Goal: Navigation & Orientation: Understand site structure

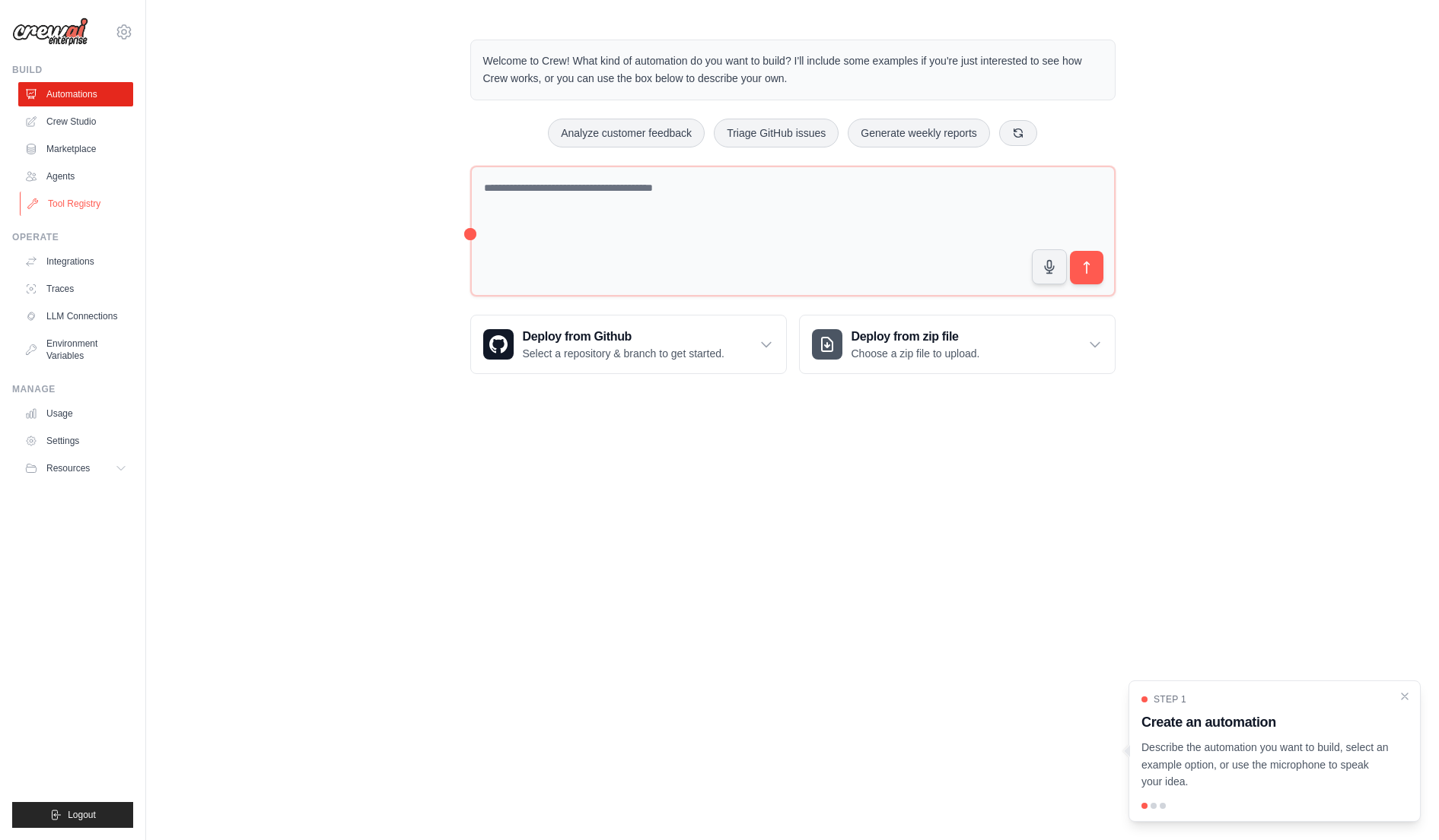
click at [71, 206] on link "Tool Registry" at bounding box center [77, 203] width 115 height 24
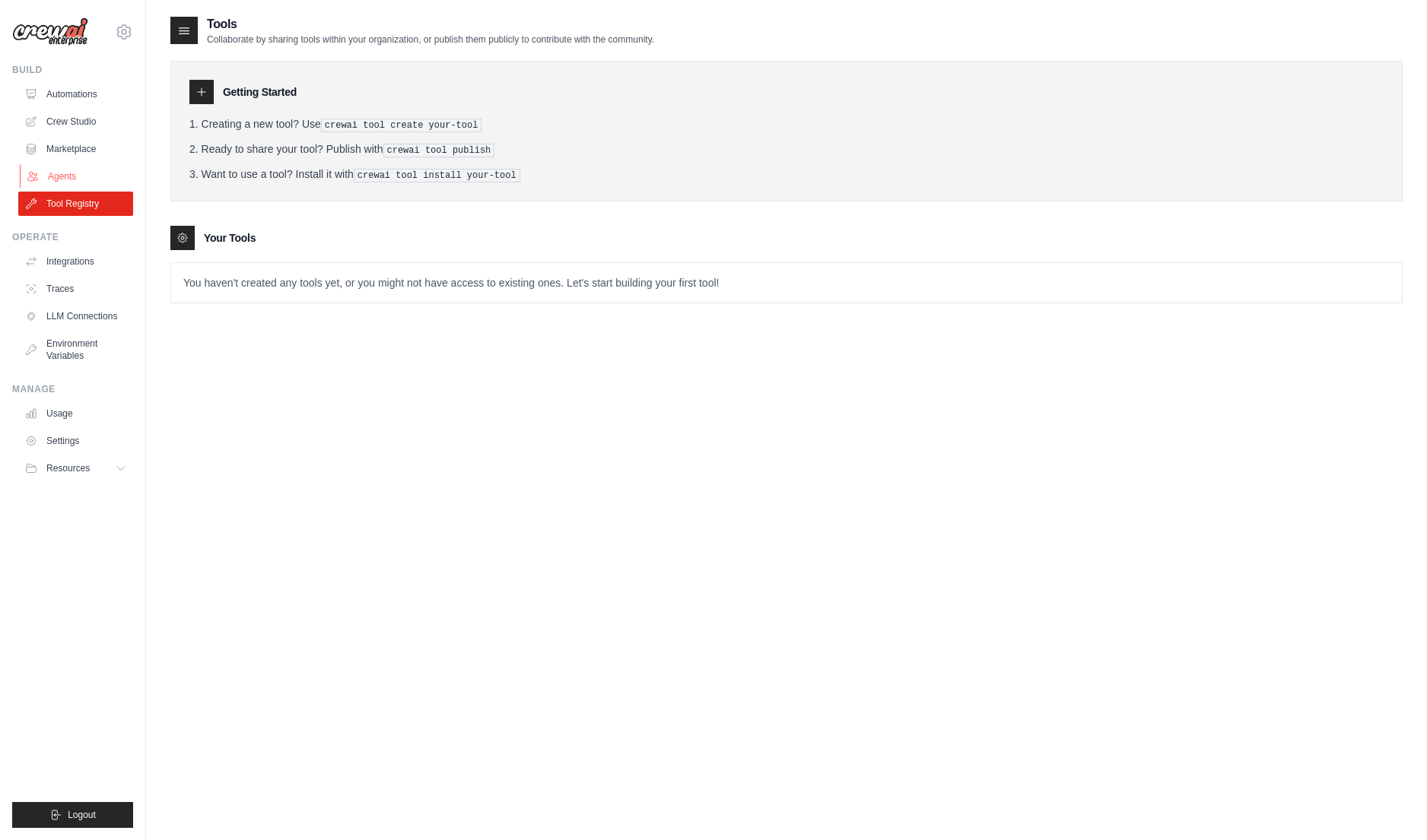
click at [58, 174] on link "Agents" at bounding box center [77, 176] width 115 height 24
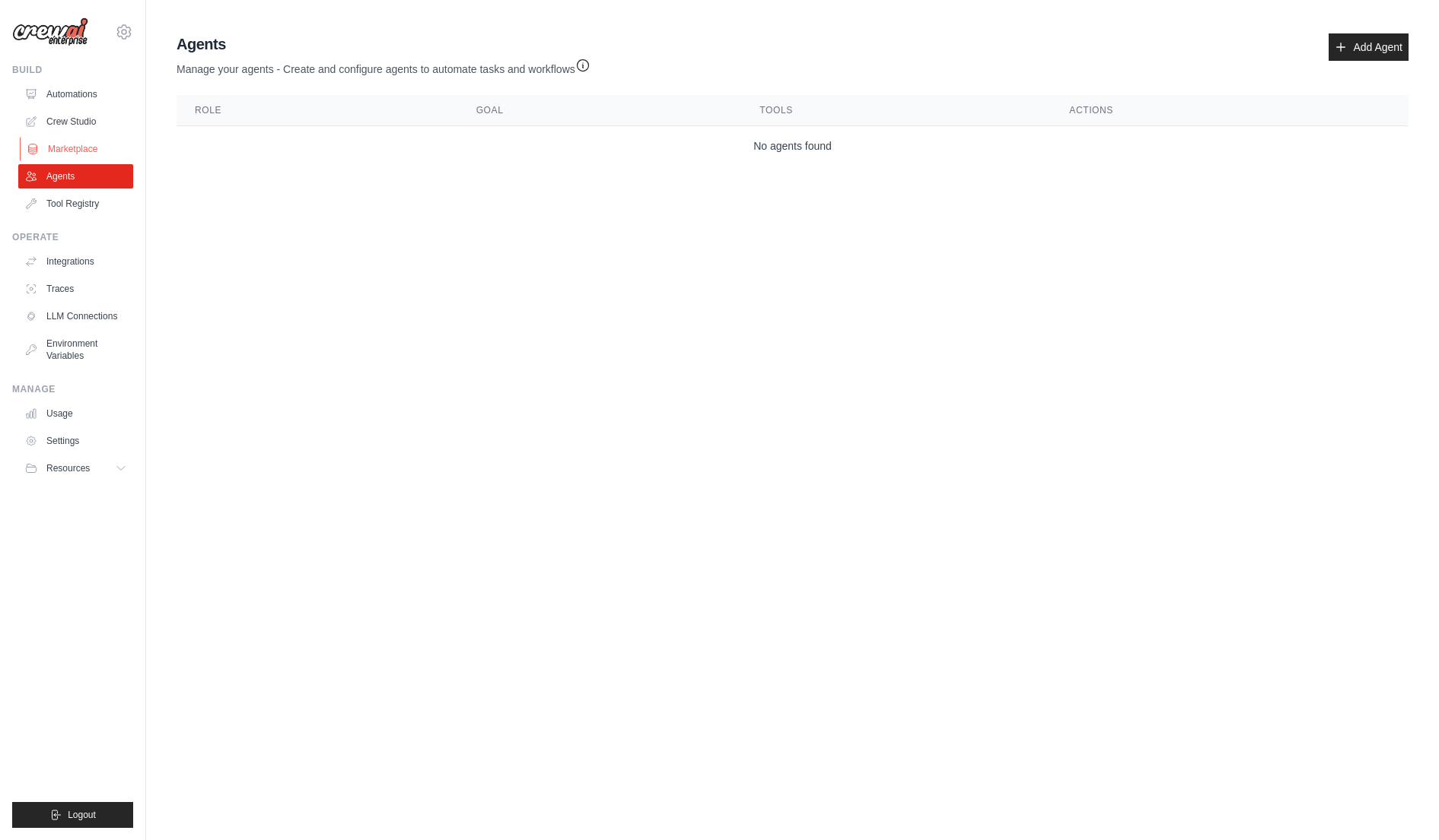
click at [69, 146] on link "Marketplace" at bounding box center [77, 149] width 115 height 24
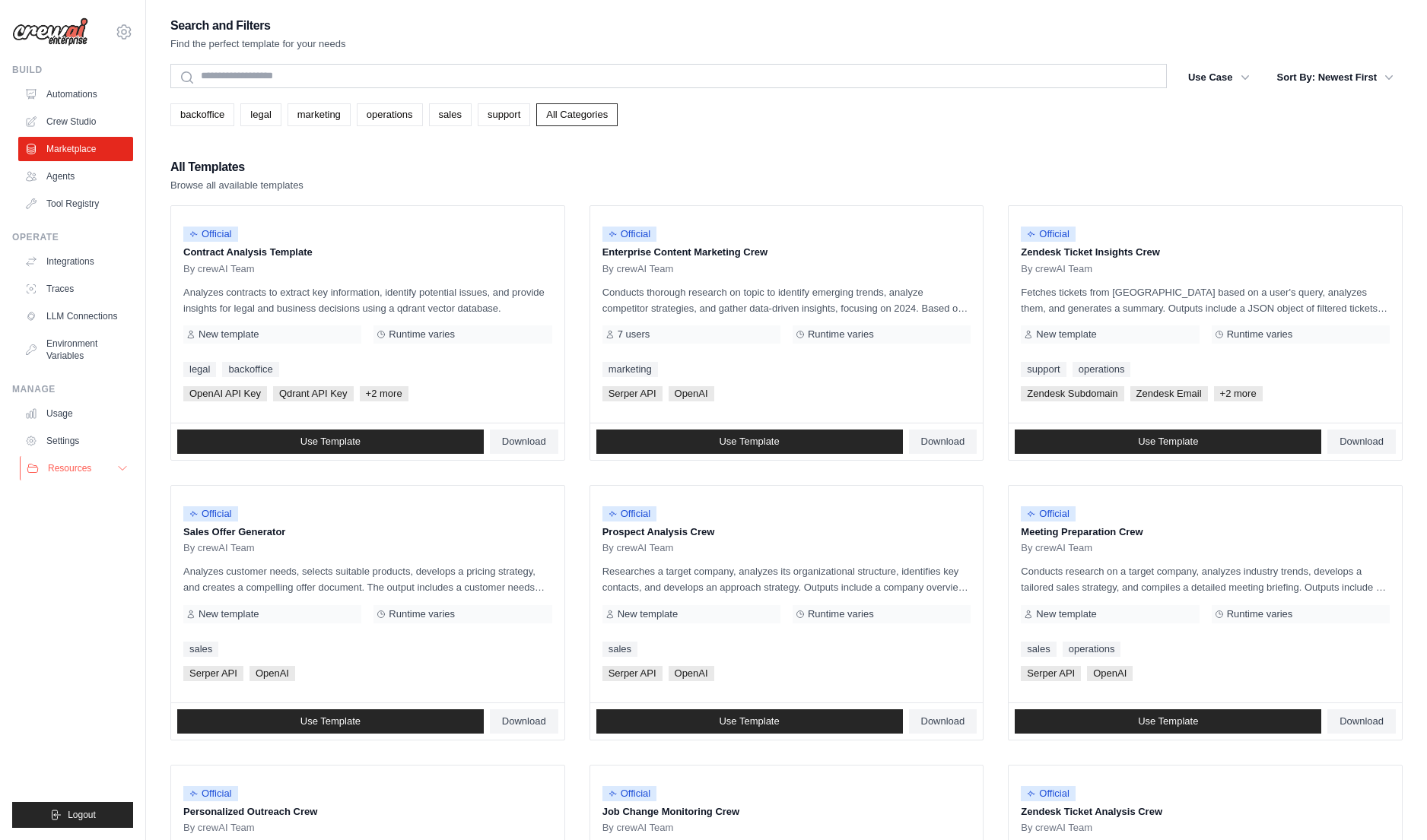
click at [112, 469] on button "Resources" at bounding box center [77, 468] width 115 height 24
click at [84, 468] on span "Resources" at bounding box center [69, 468] width 43 height 13
